Goal: Transaction & Acquisition: Download file/media

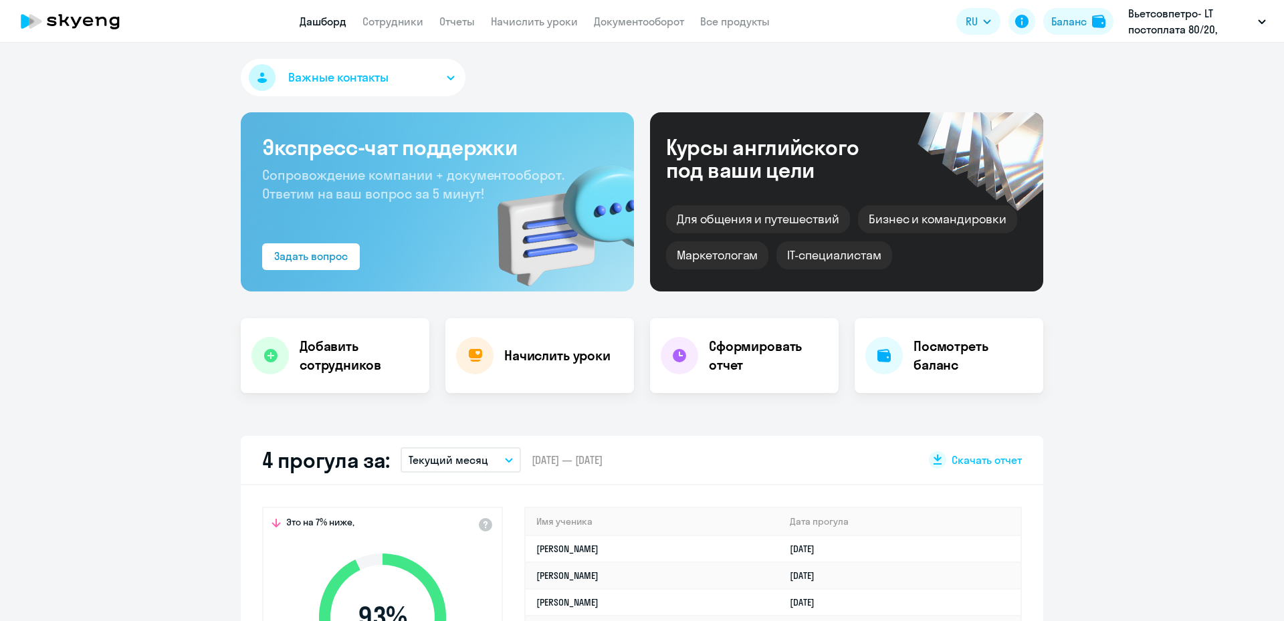
select select "30"
click at [399, 25] on link "Сотрудники" at bounding box center [392, 21] width 61 height 13
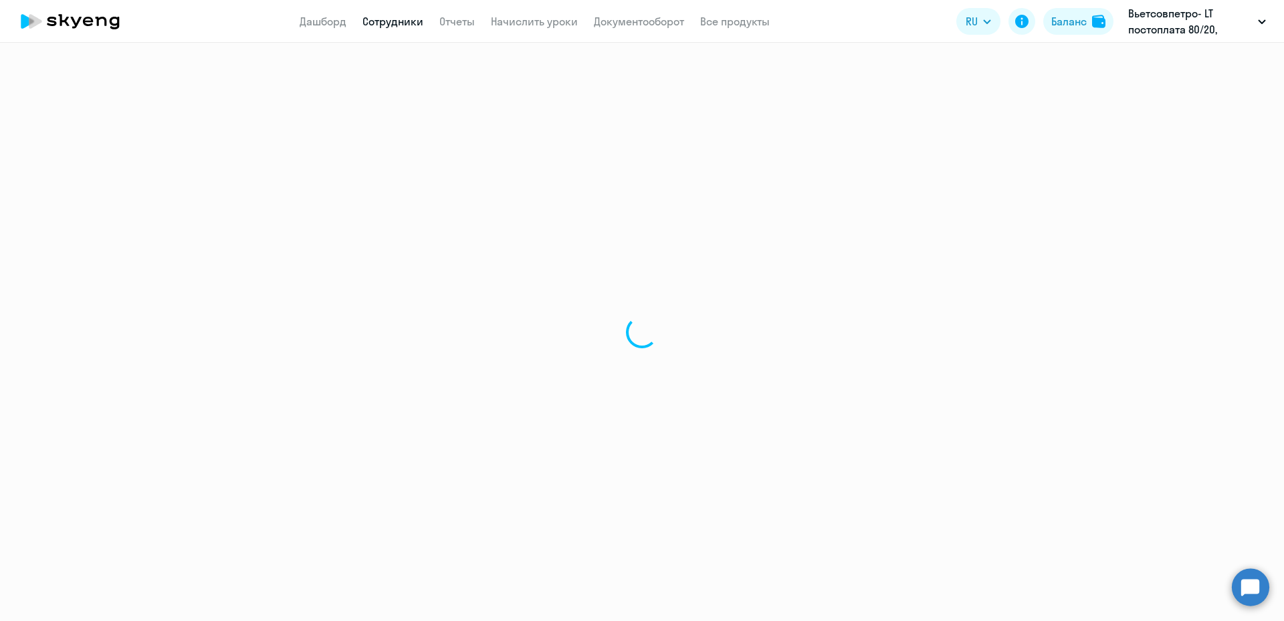
select select "30"
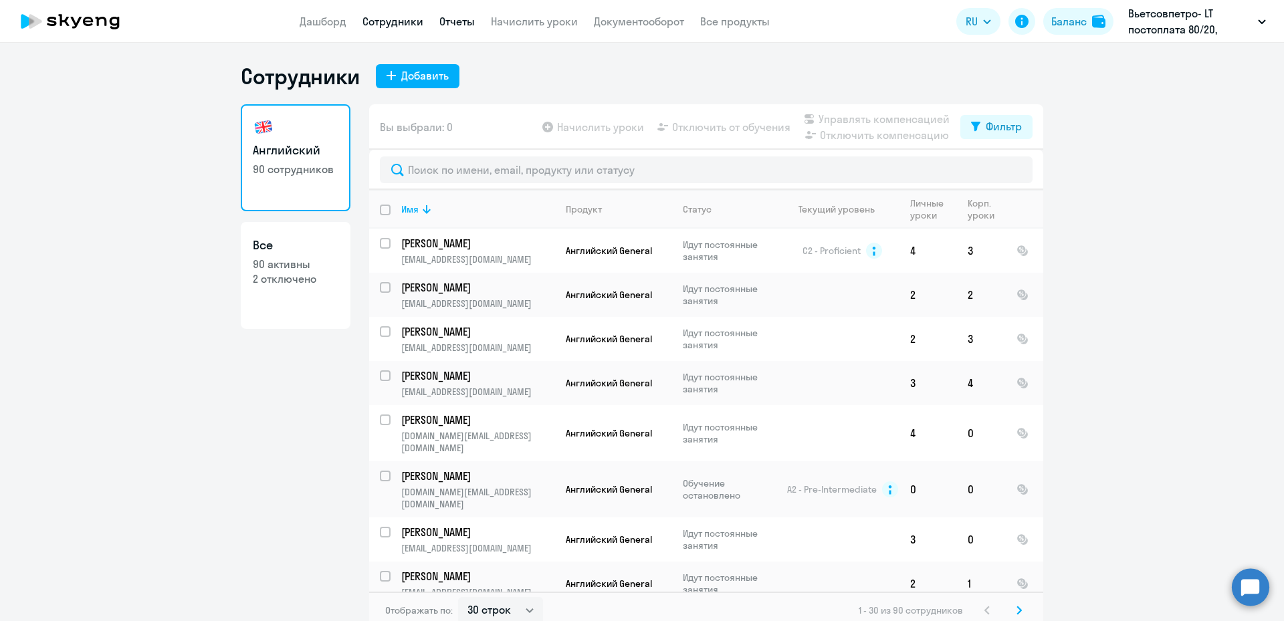
click at [458, 23] on link "Отчеты" at bounding box center [456, 21] width 35 height 13
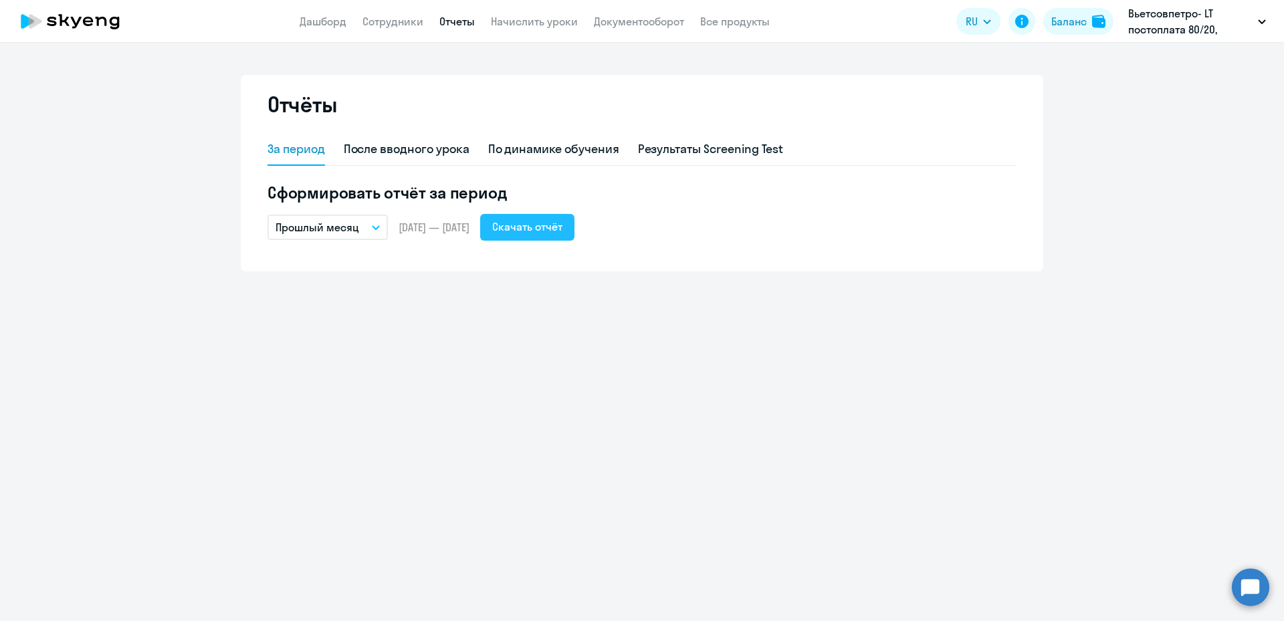
click at [551, 231] on div "Скачать отчёт" at bounding box center [527, 227] width 70 height 16
